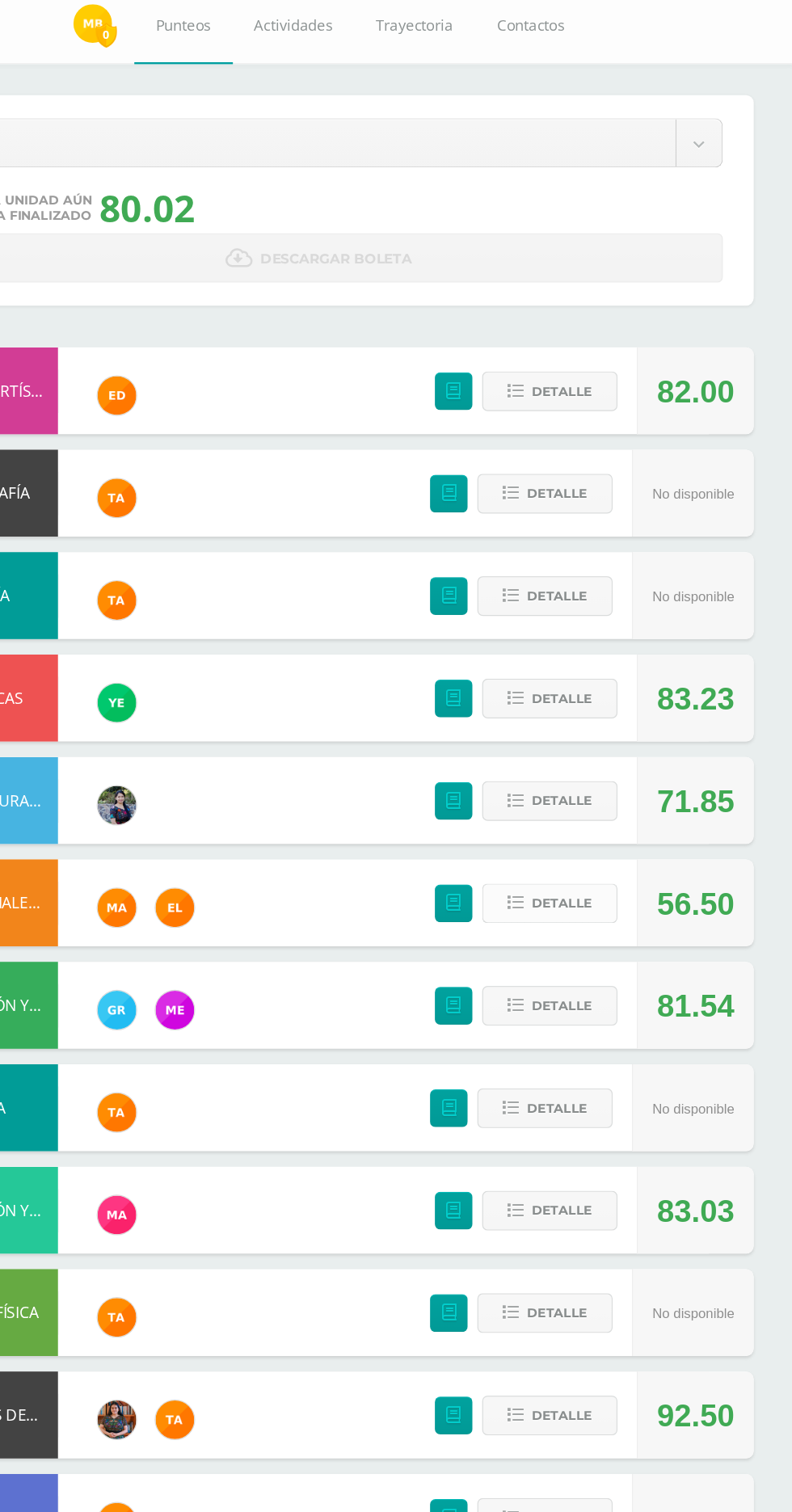
click at [608, 815] on span "Detalle" at bounding box center [599, 814] width 51 height 30
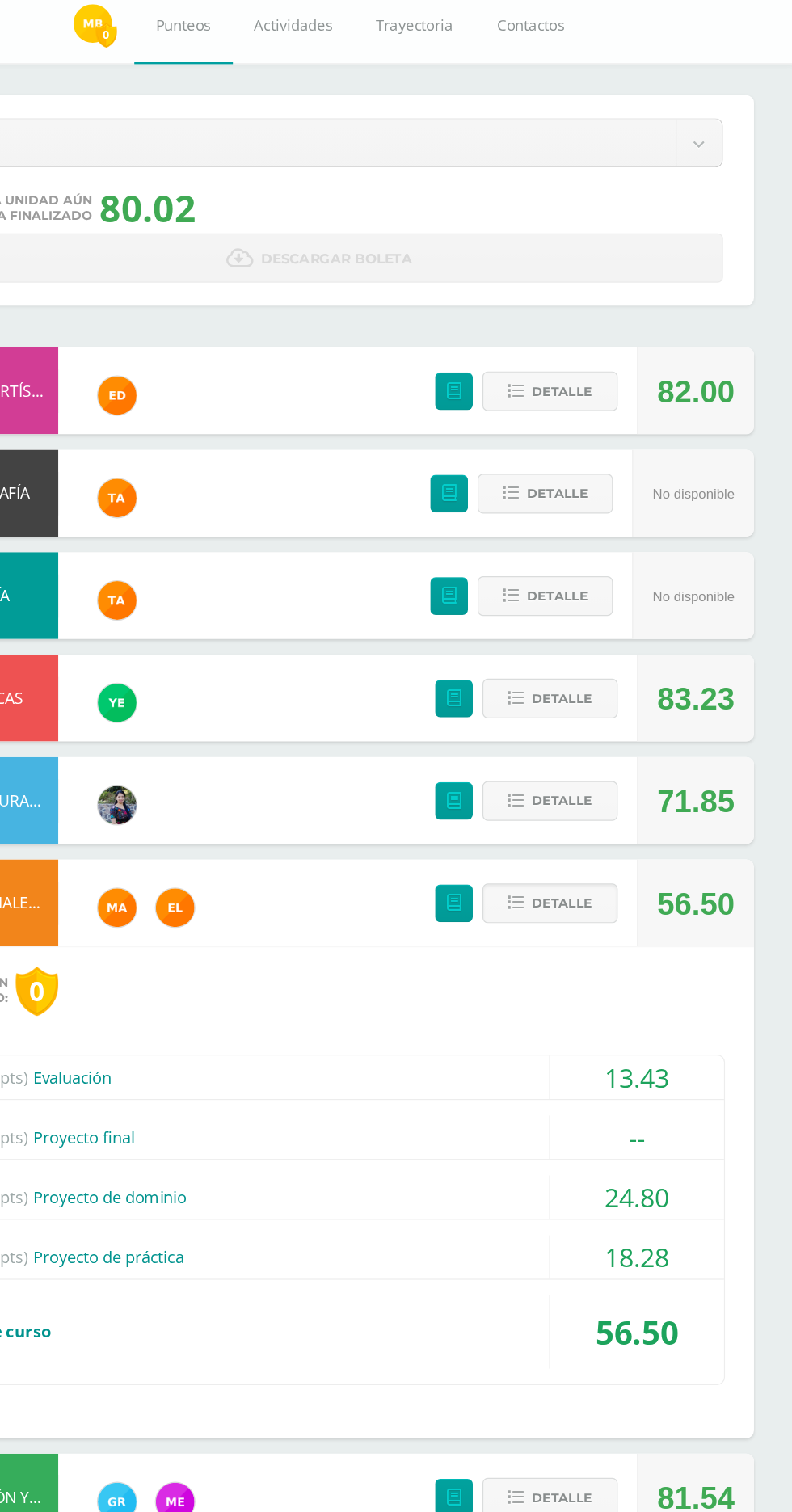
click at [664, 954] on div "13.43" at bounding box center [663, 960] width 146 height 36
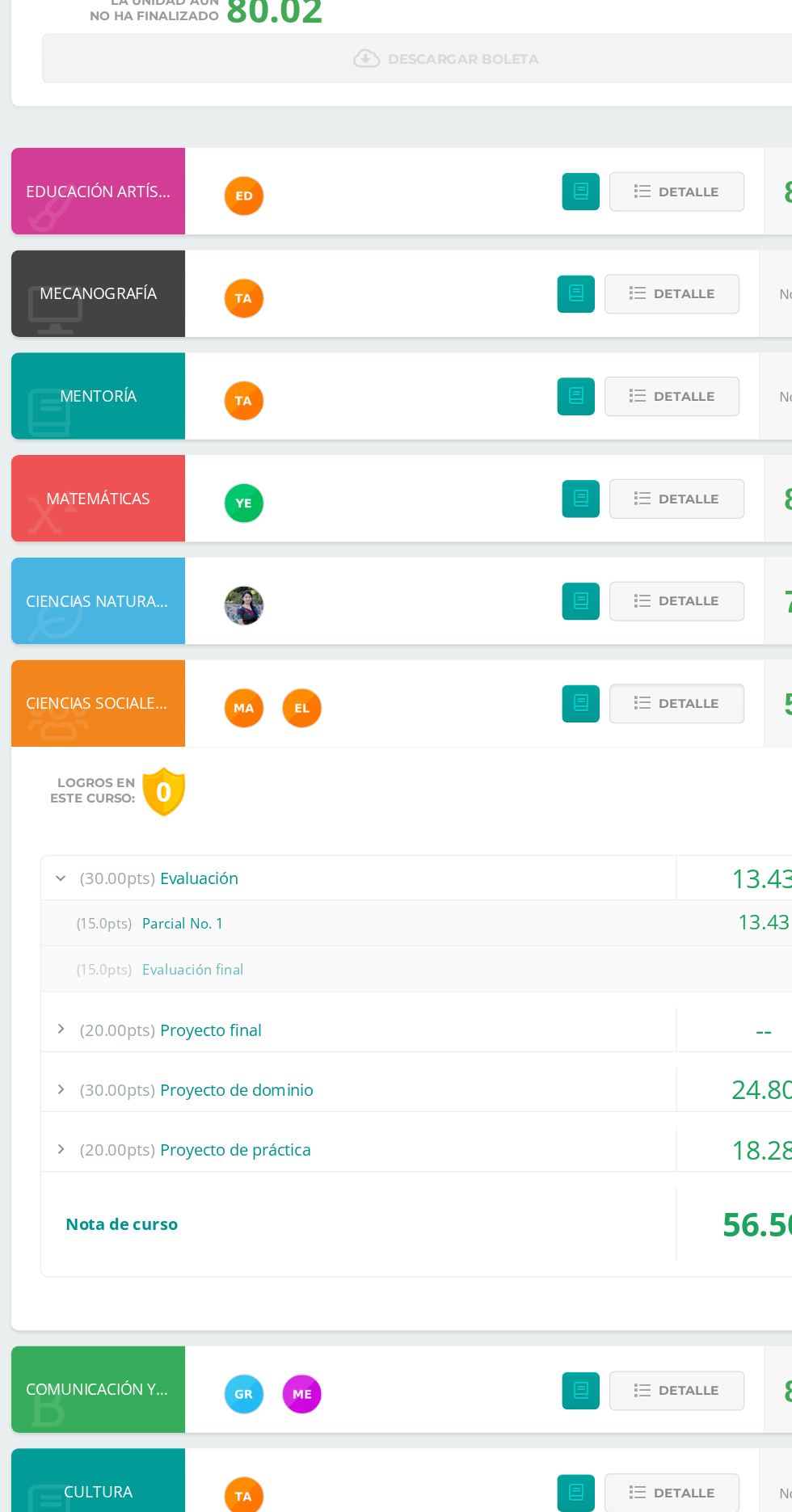
click at [463, 1071] on div "(20.00pts) Proyecto final" at bounding box center [396, 1087] width 678 height 36
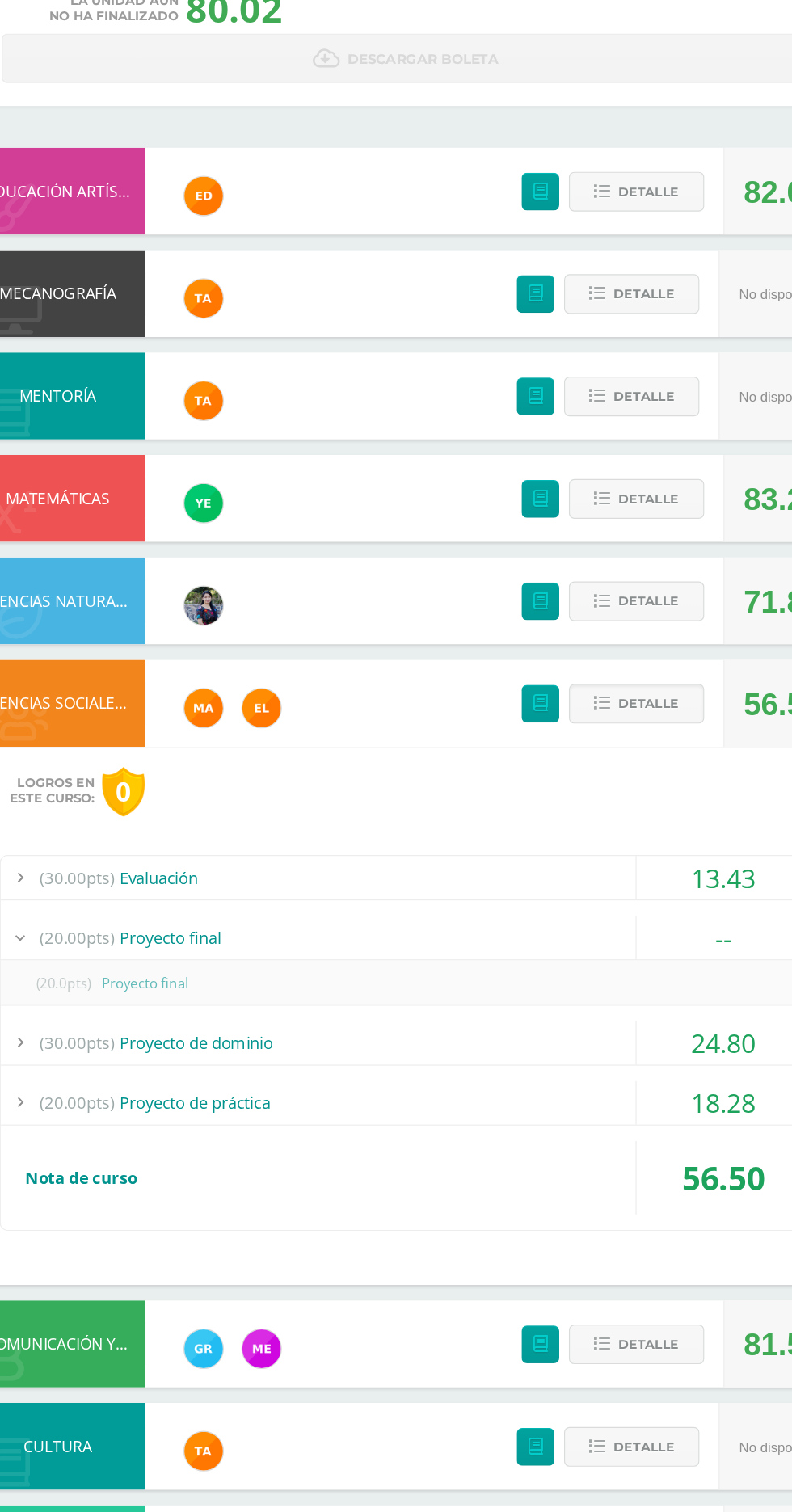
click at [479, 1097] on div "(30.00pts) Proyecto de dominio" at bounding box center [396, 1098] width 678 height 36
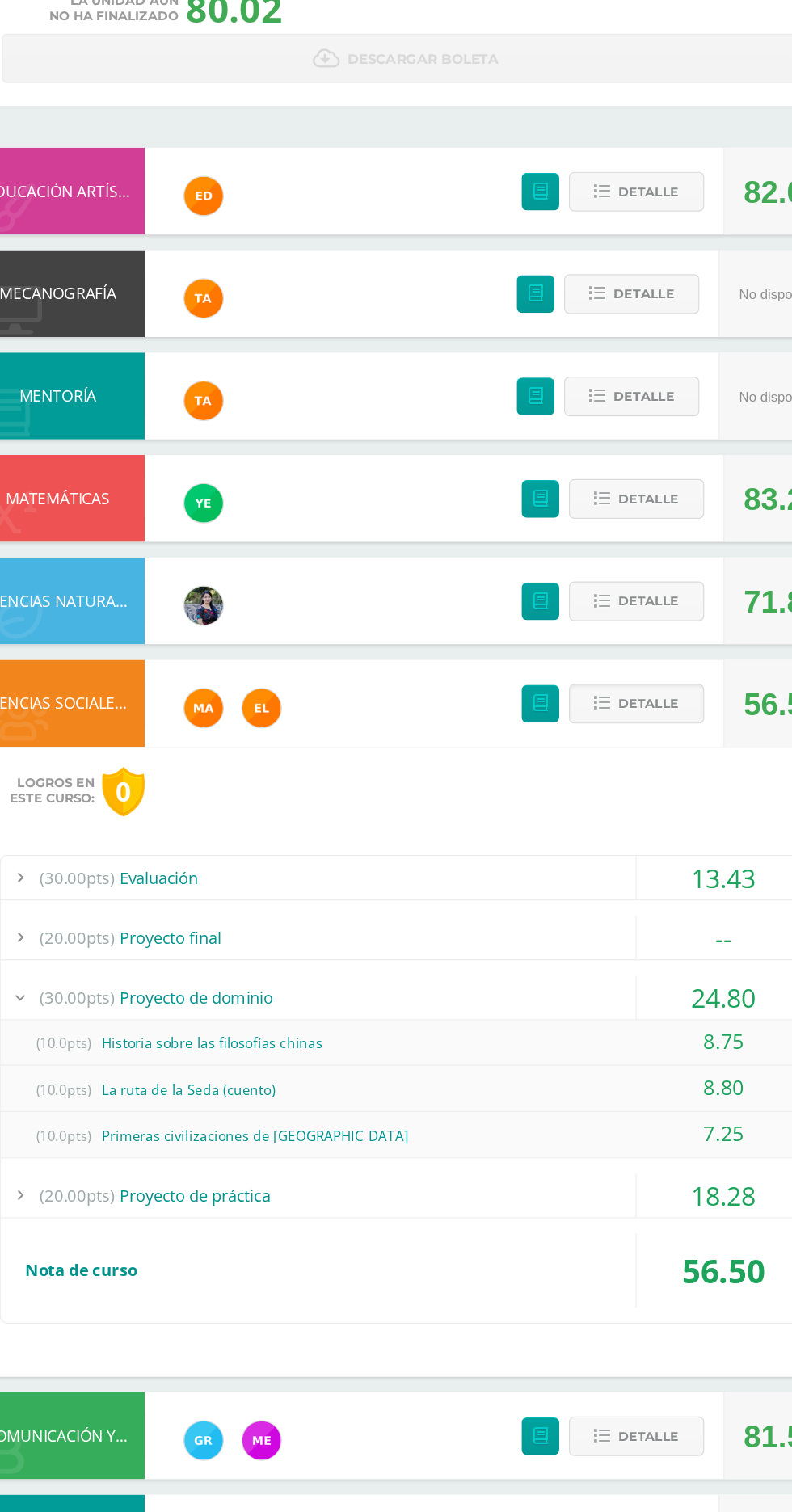
click at [570, 1215] on div "(20.00pts) Proyecto de práctica" at bounding box center [396, 1226] width 678 height 36
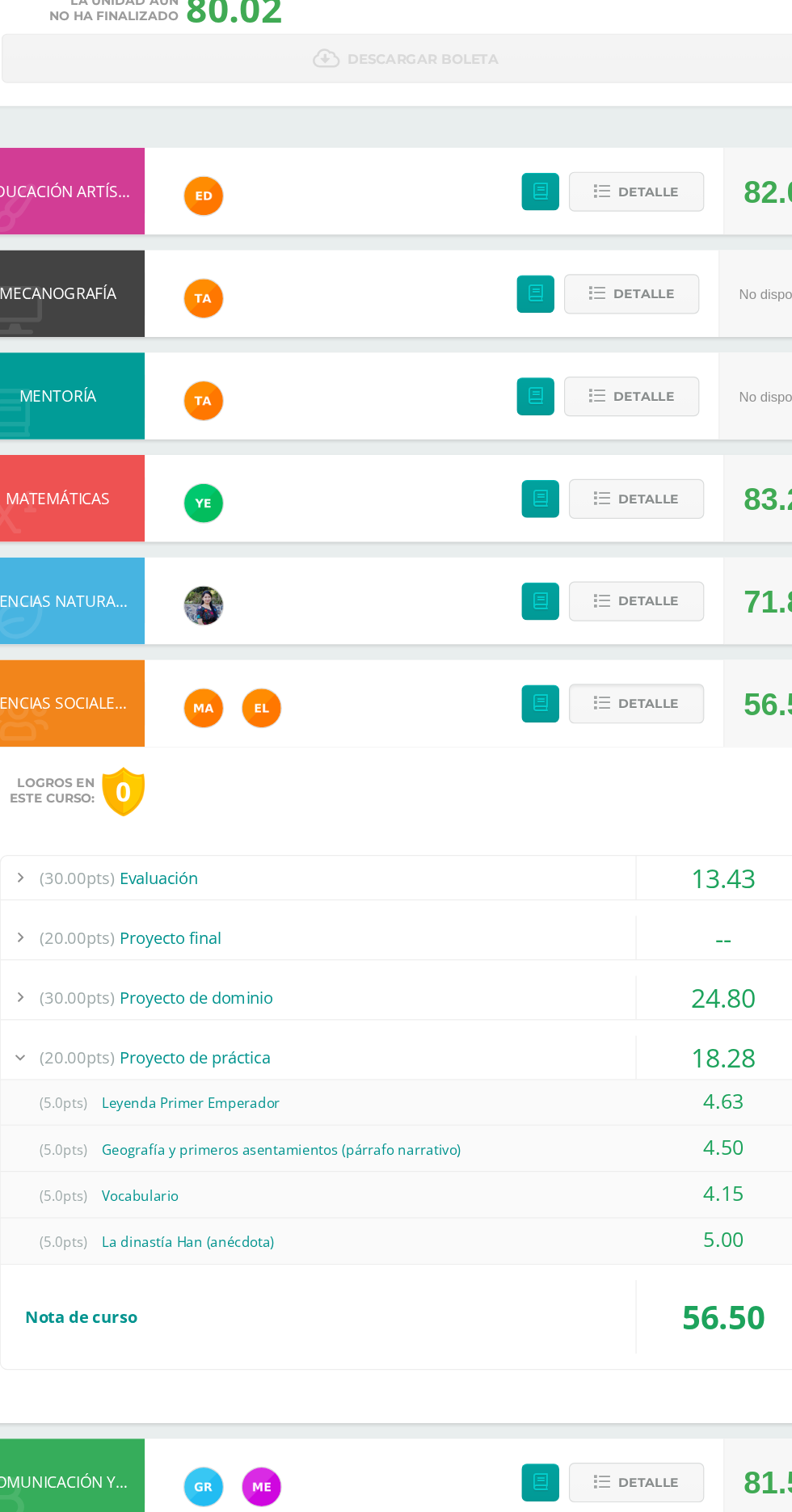
click at [155, 1005] on div "(20.00pts) Proyecto final" at bounding box center [396, 1010] width 678 height 36
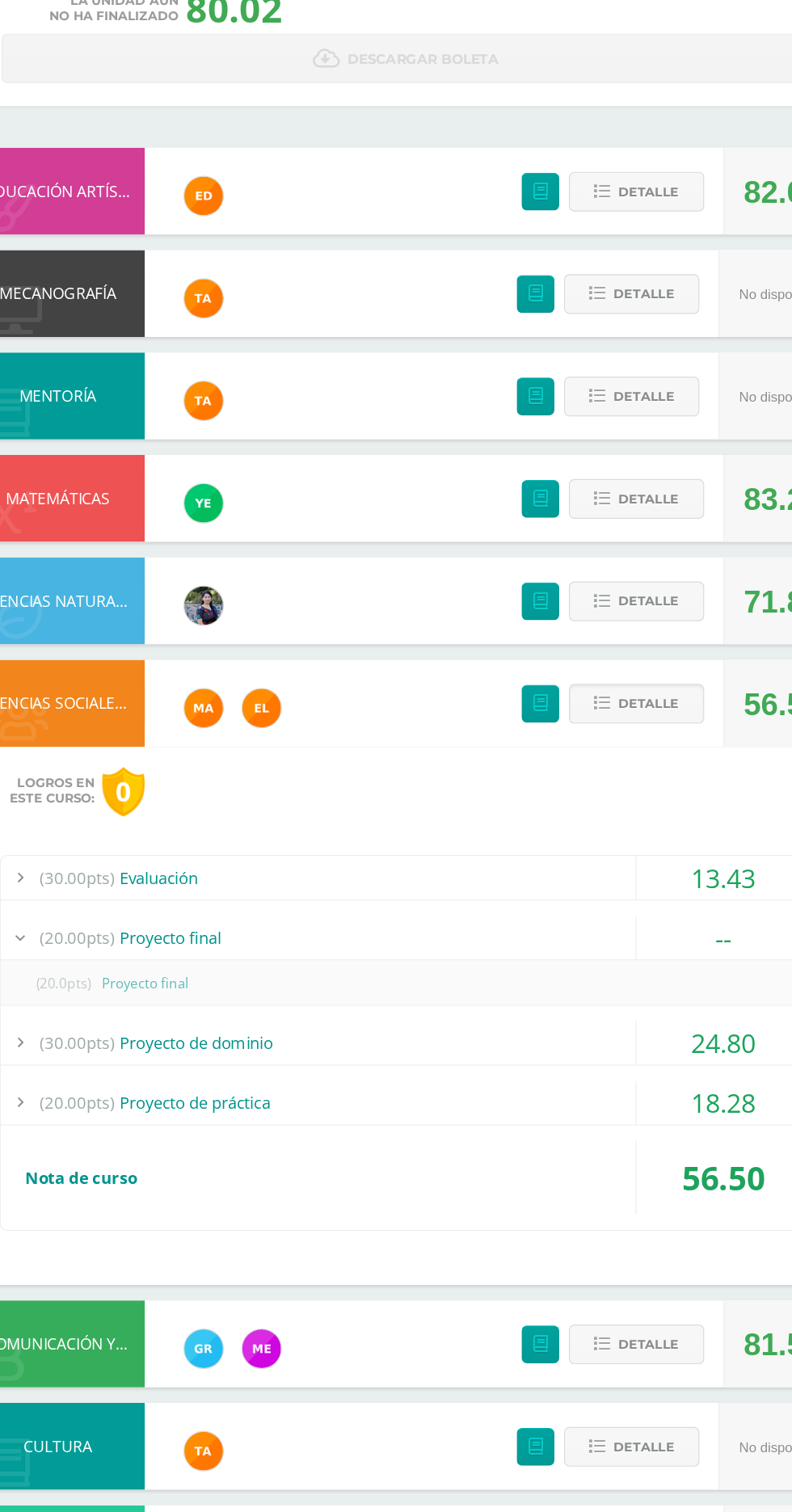
click at [151, 949] on span "(30.00pts)" at bounding box center [121, 960] width 63 height 36
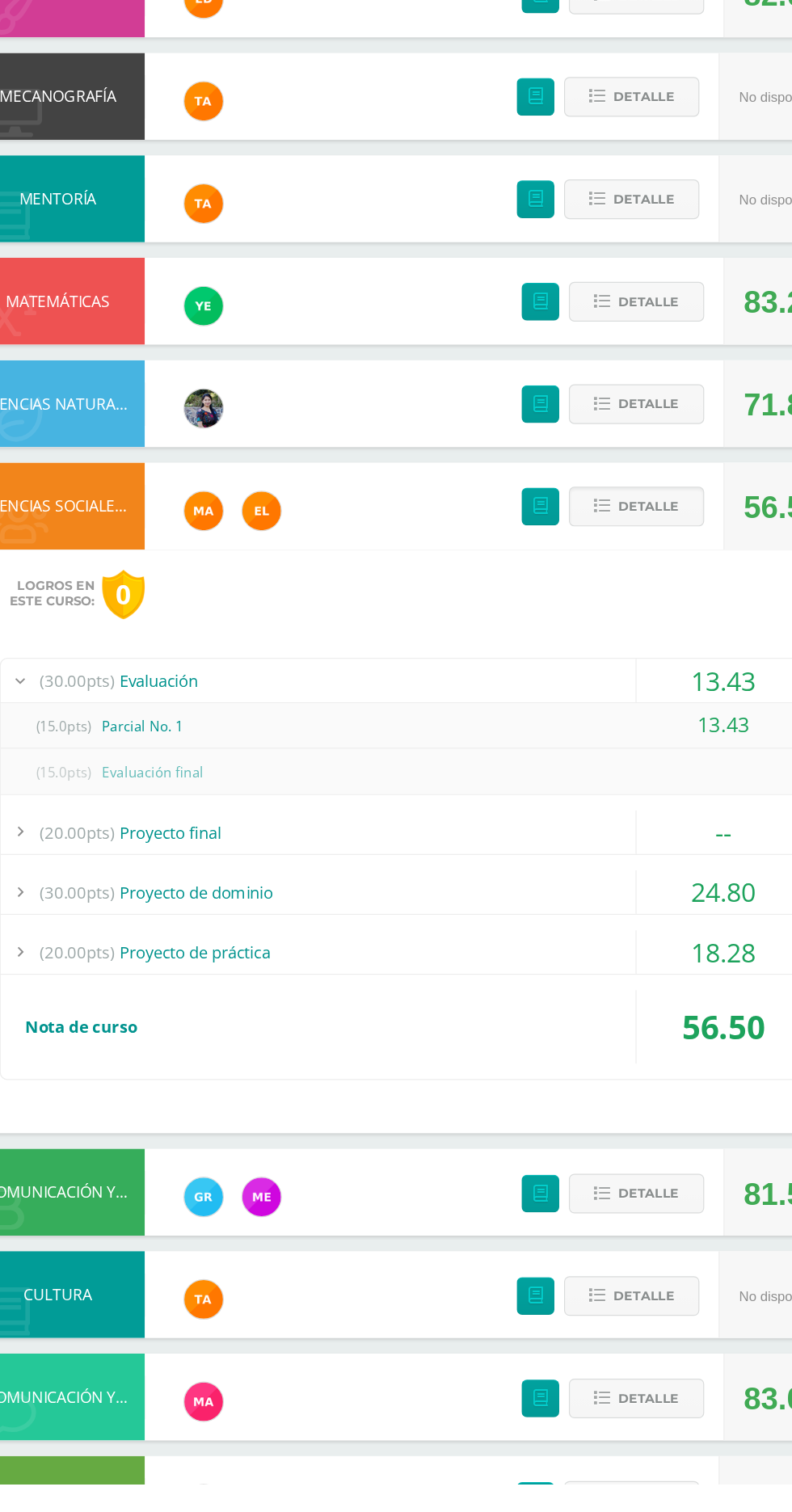
scroll to position [128, 0]
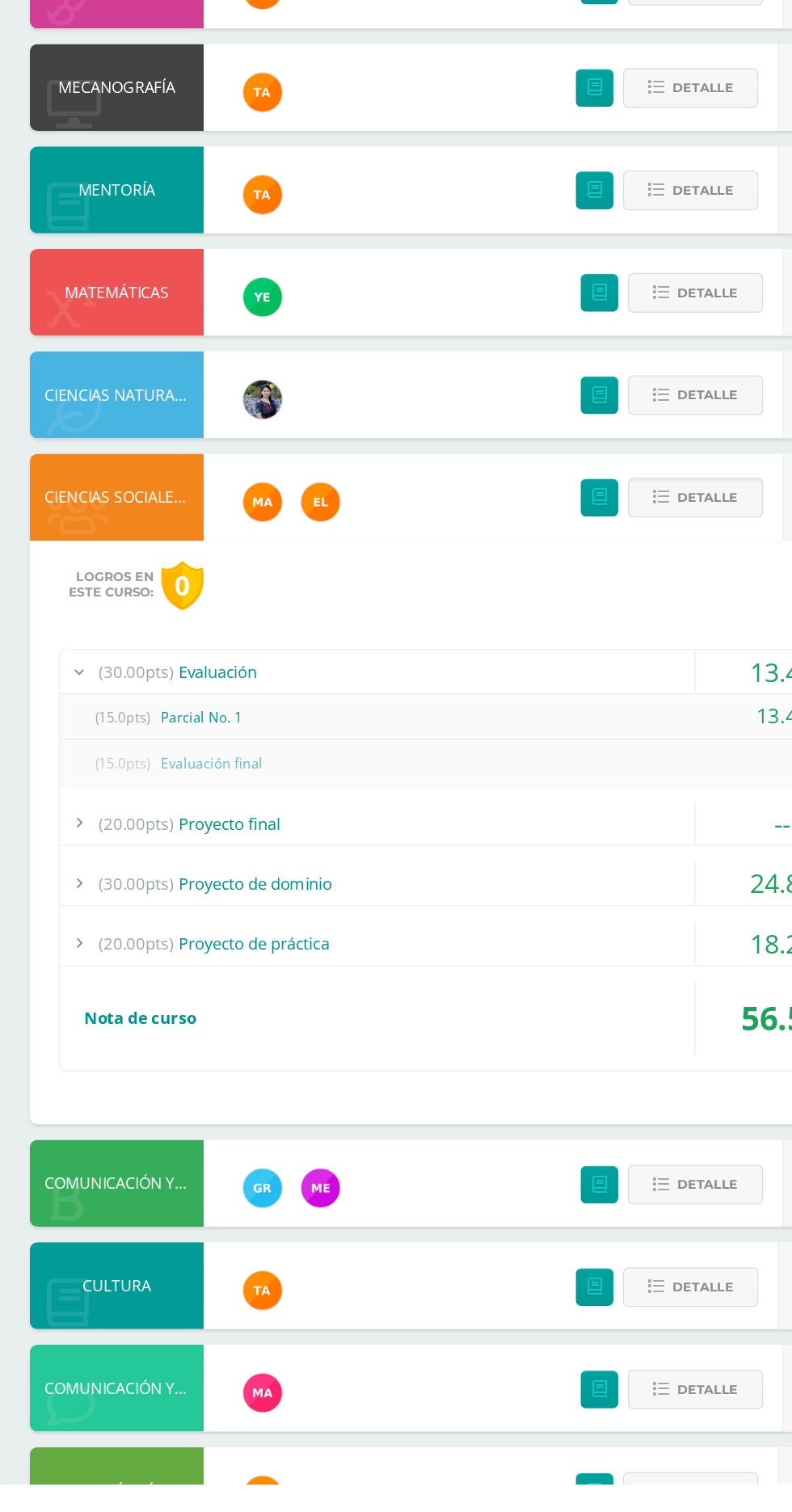
click at [147, 970] on span "(20.00pts)" at bounding box center [121, 959] width 63 height 36
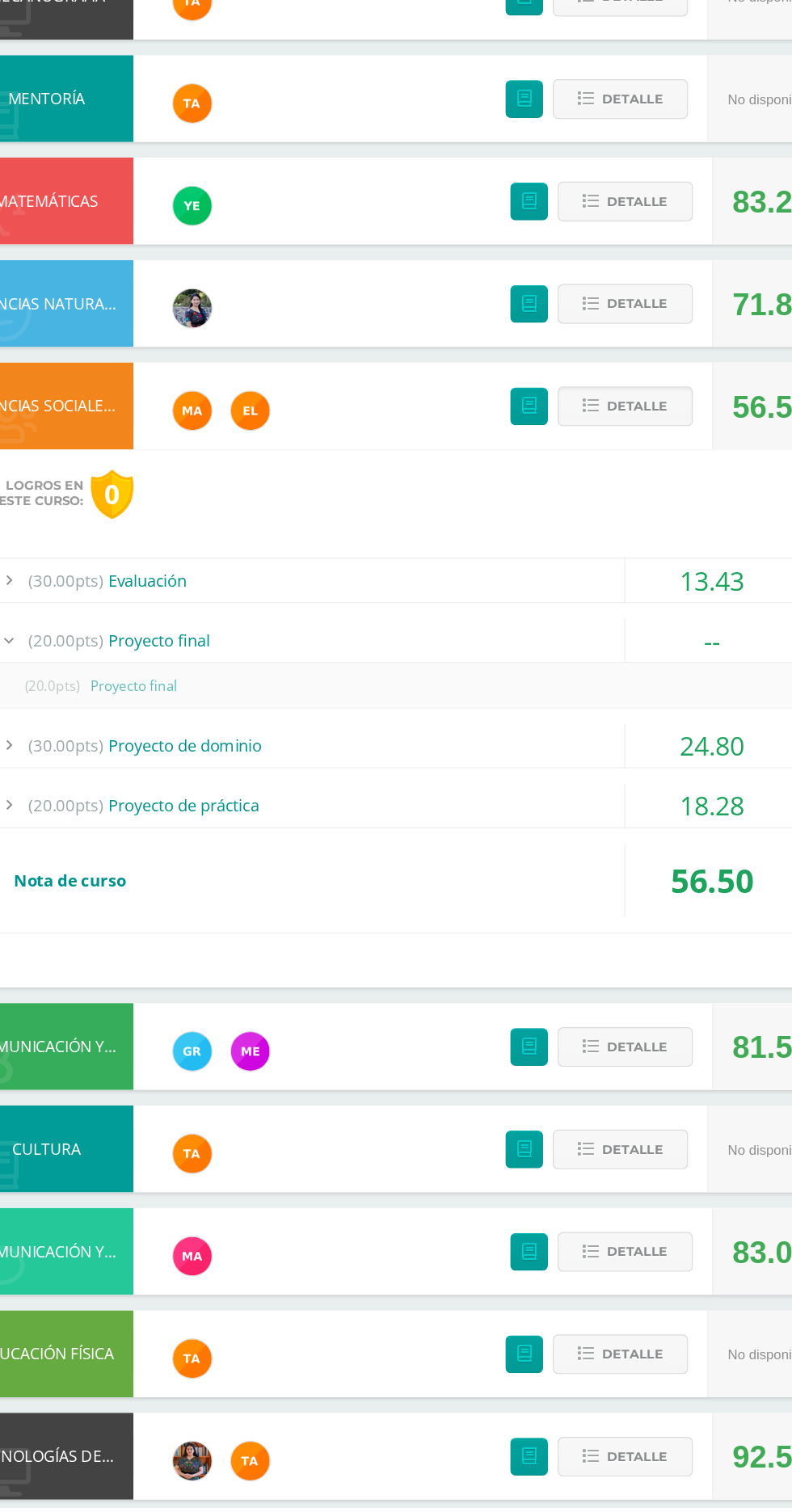
scroll to position [273, 0]
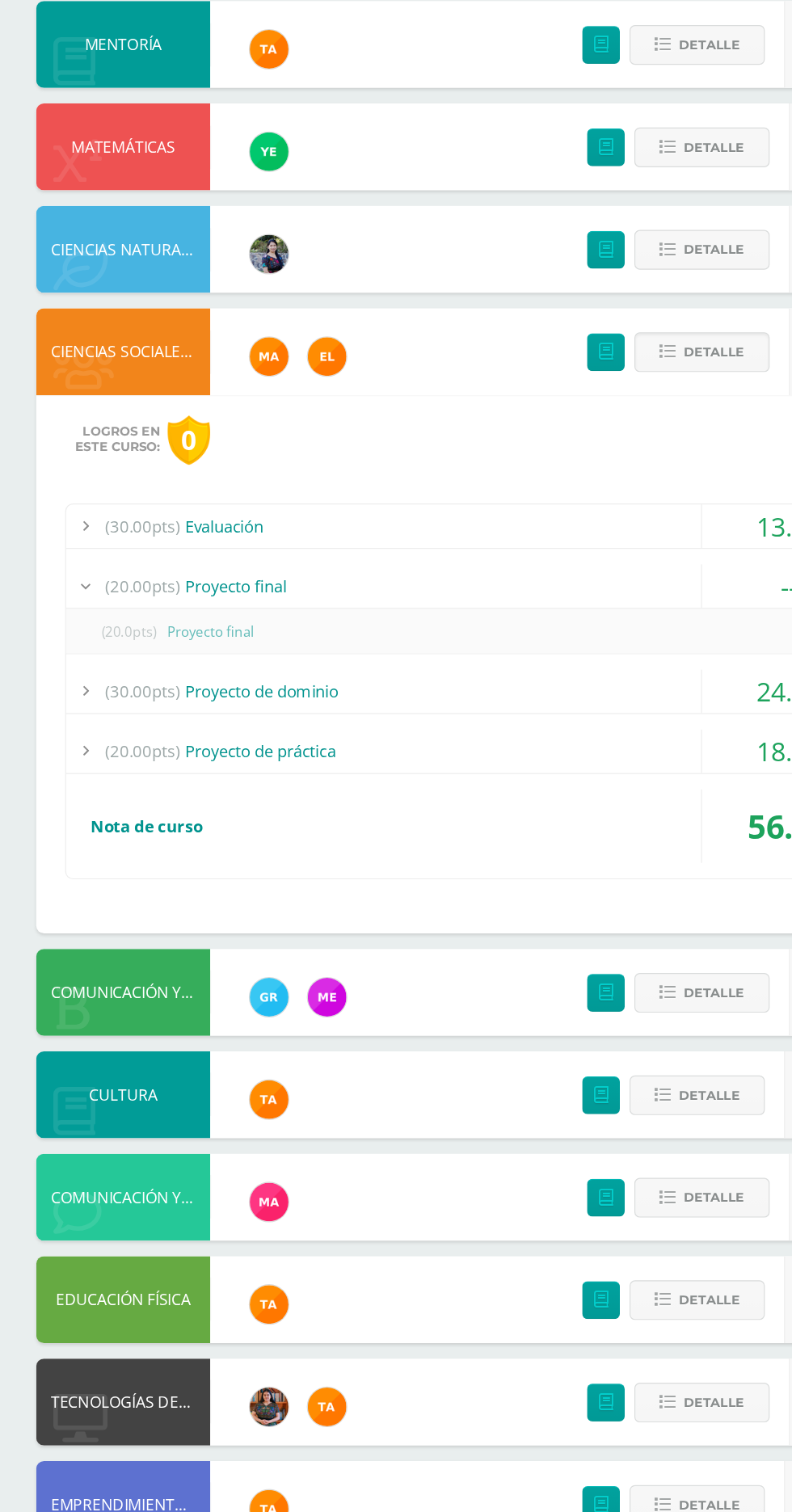
click at [133, 701] on span "(30.00pts)" at bounding box center [121, 687] width 63 height 36
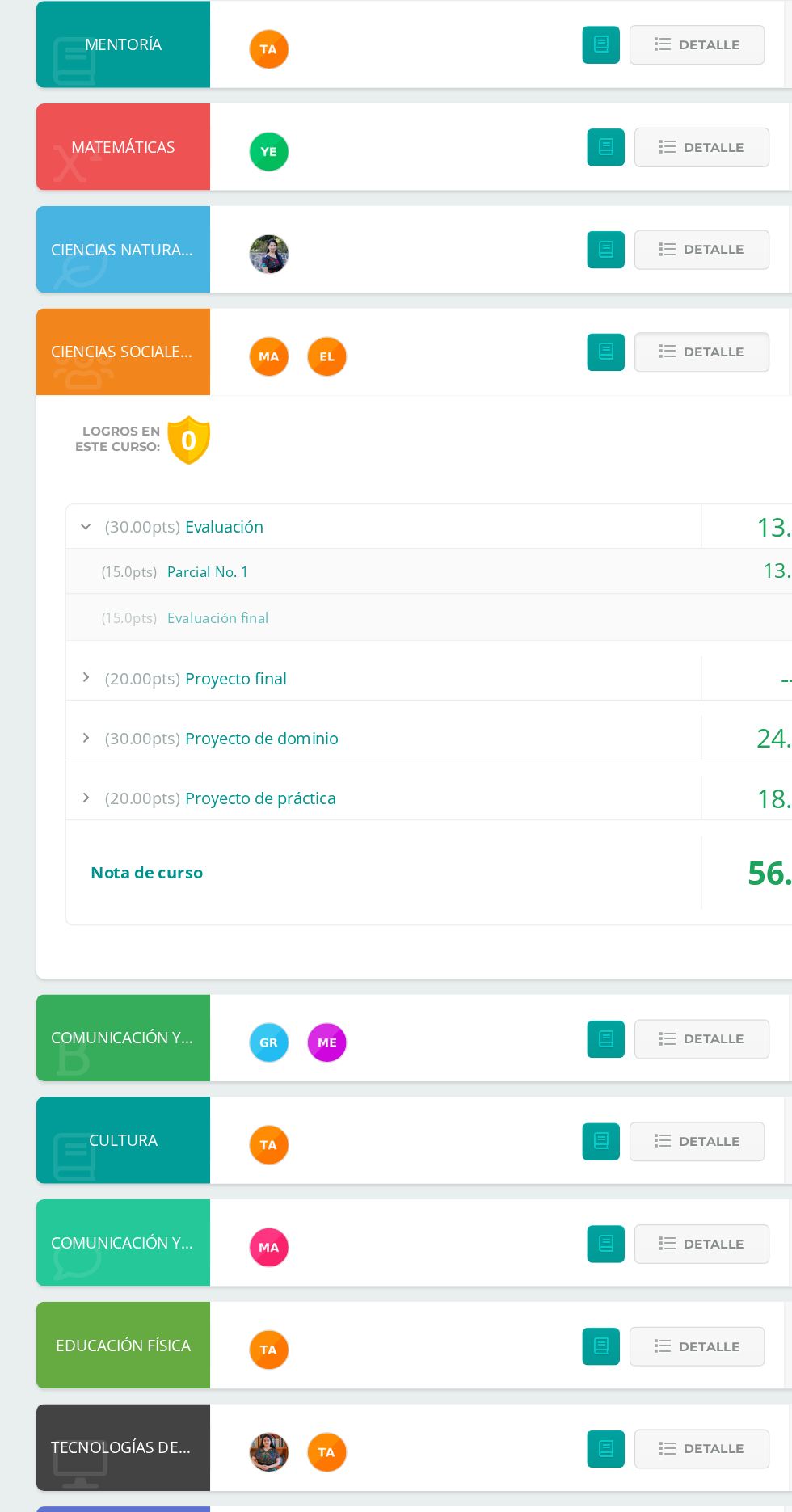
click at [135, 685] on span "(30.00pts)" at bounding box center [121, 687] width 63 height 36
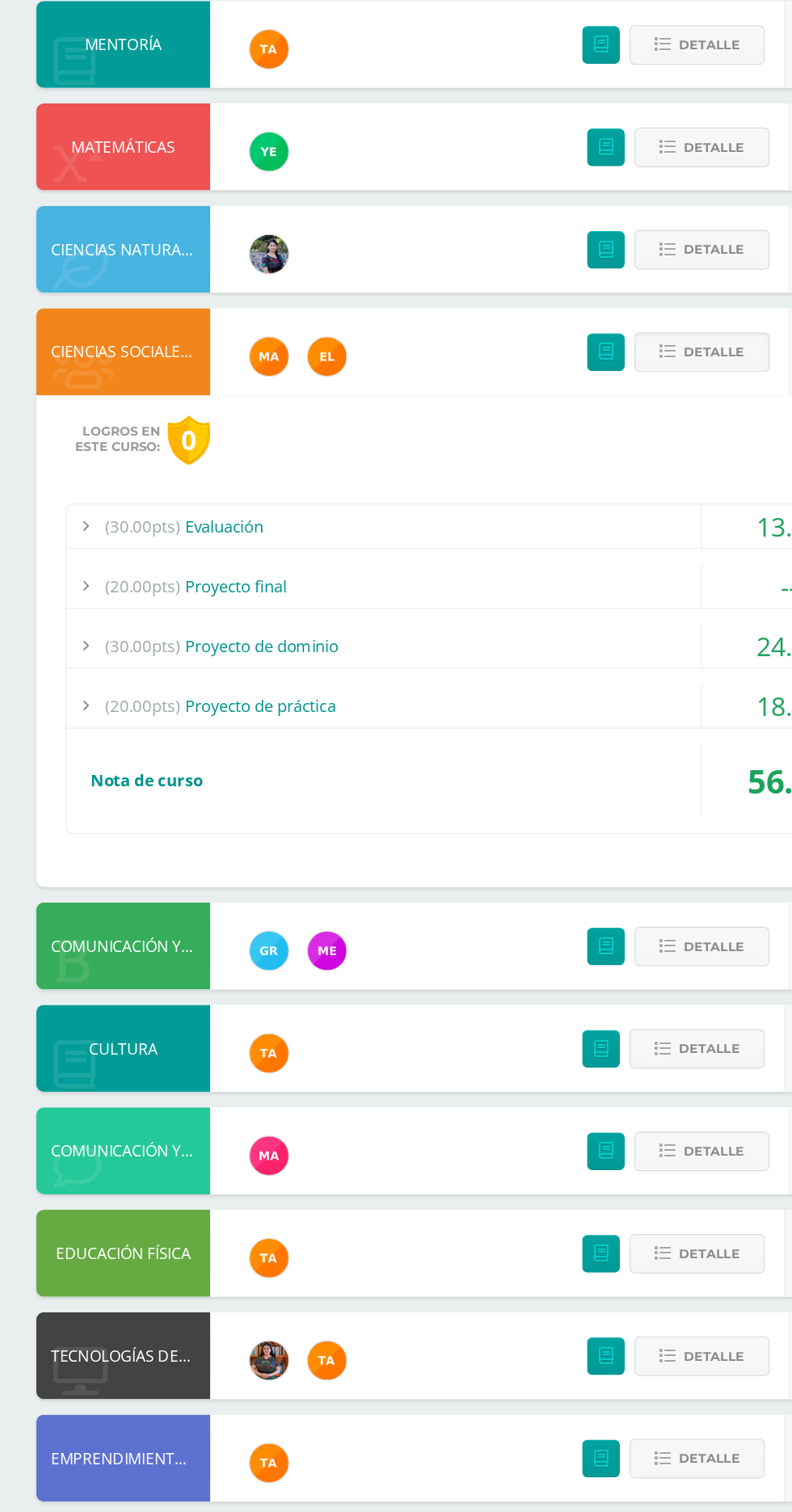
click at [144, 734] on span "(20.00pts)" at bounding box center [121, 737] width 63 height 36
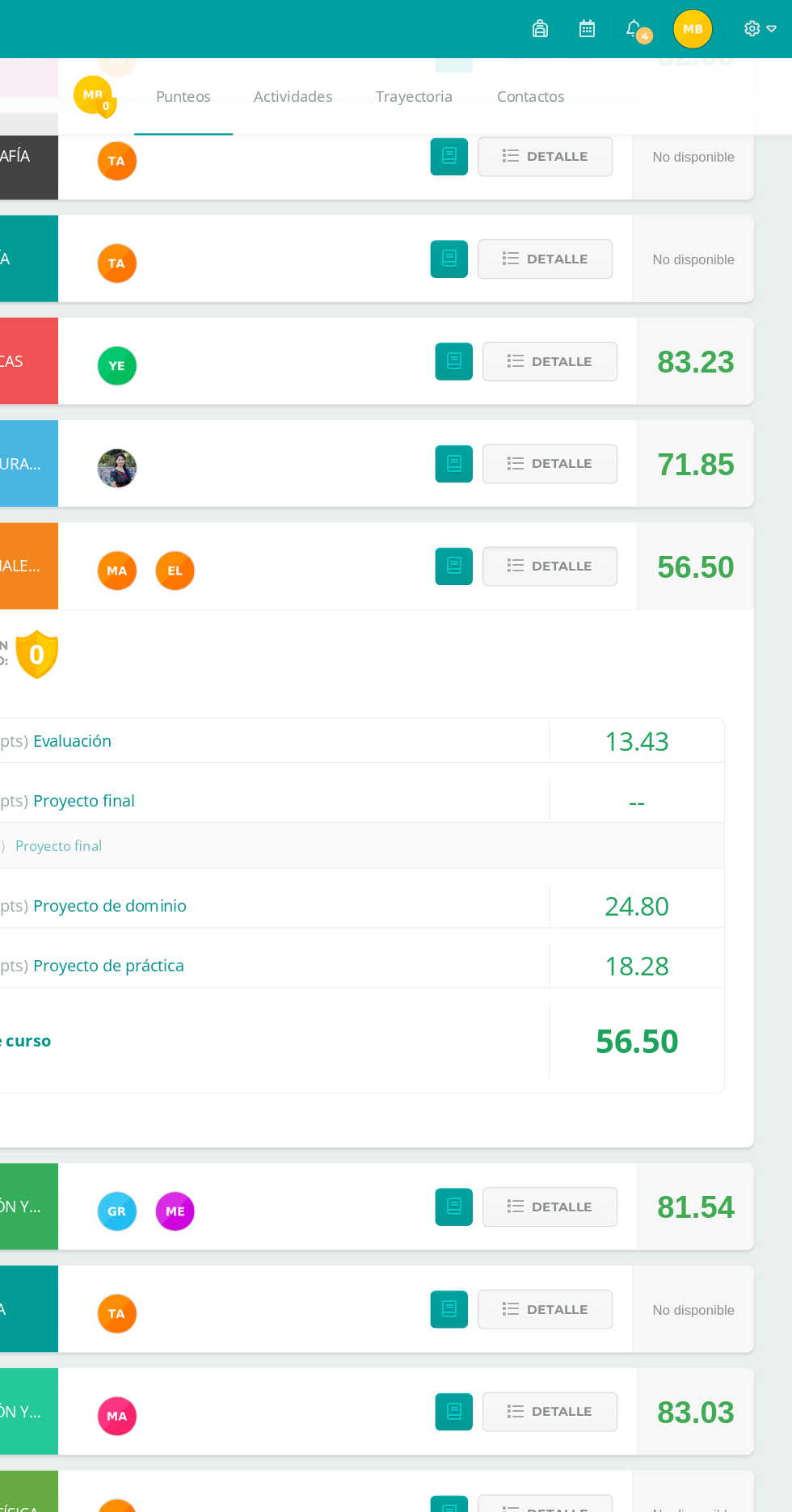
scroll to position [340, 0]
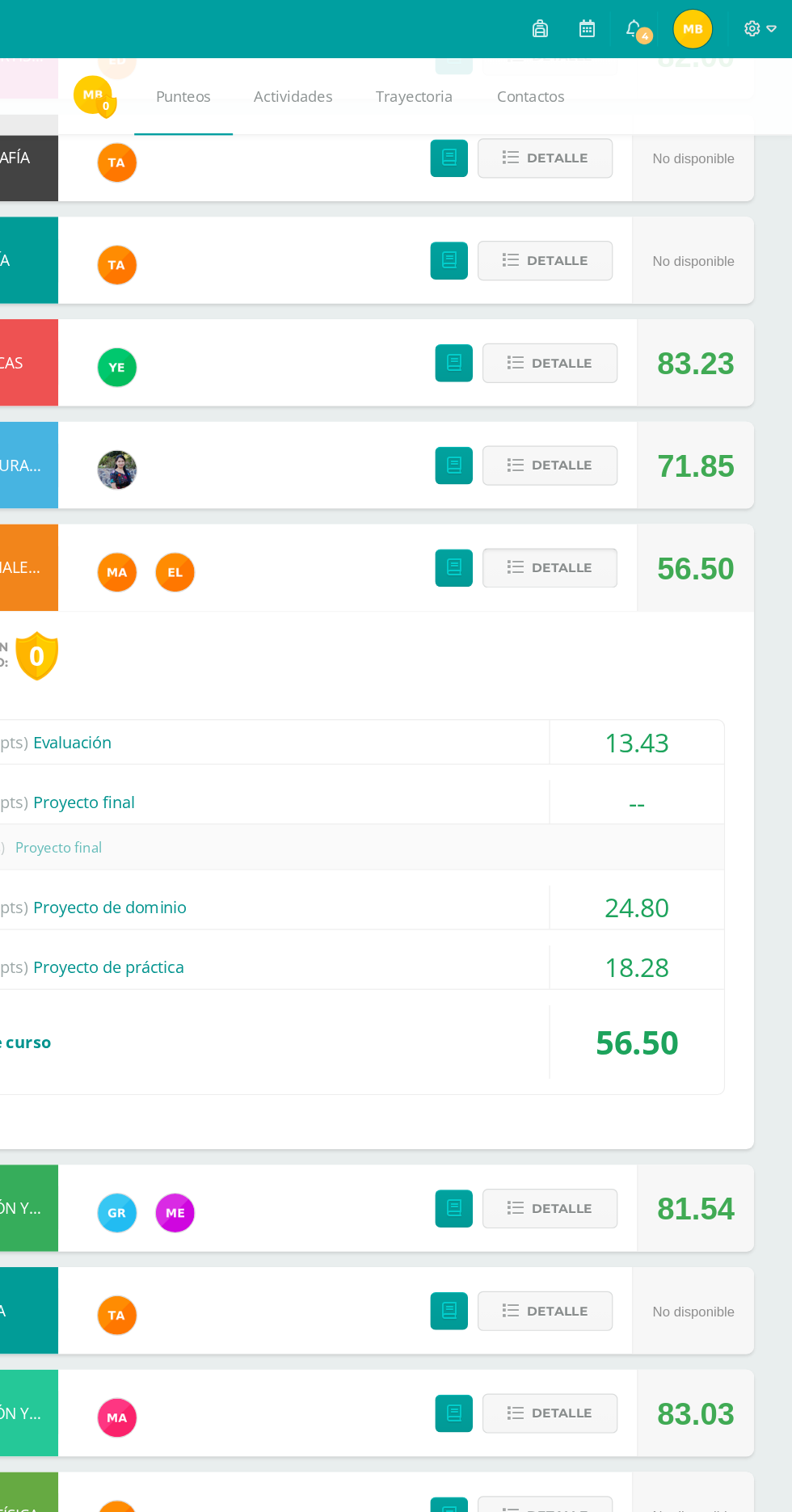
click at [574, 479] on span "Detalle" at bounding box center [599, 475] width 51 height 30
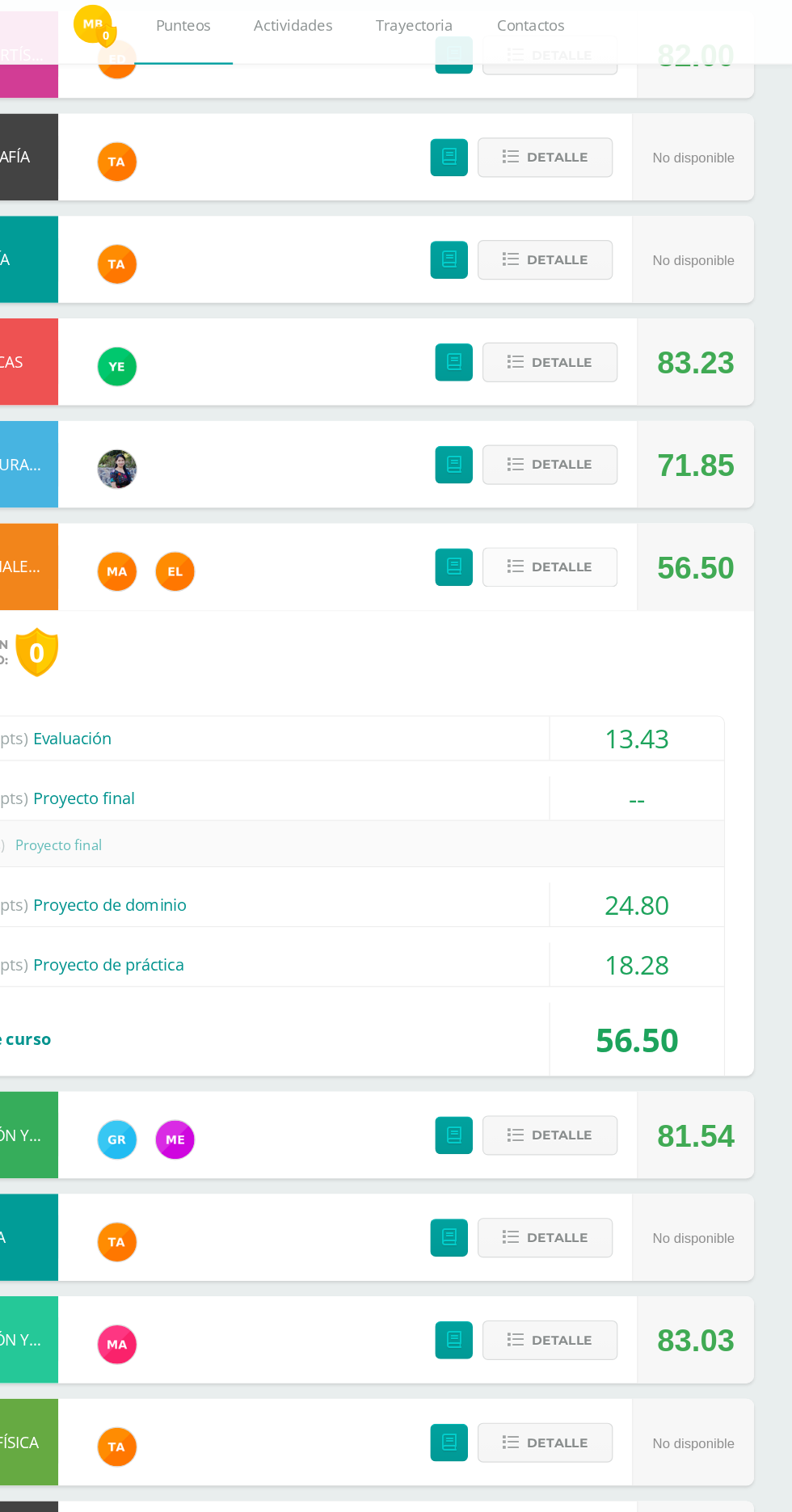
scroll to position [0, 0]
